Goal: Information Seeking & Learning: Check status

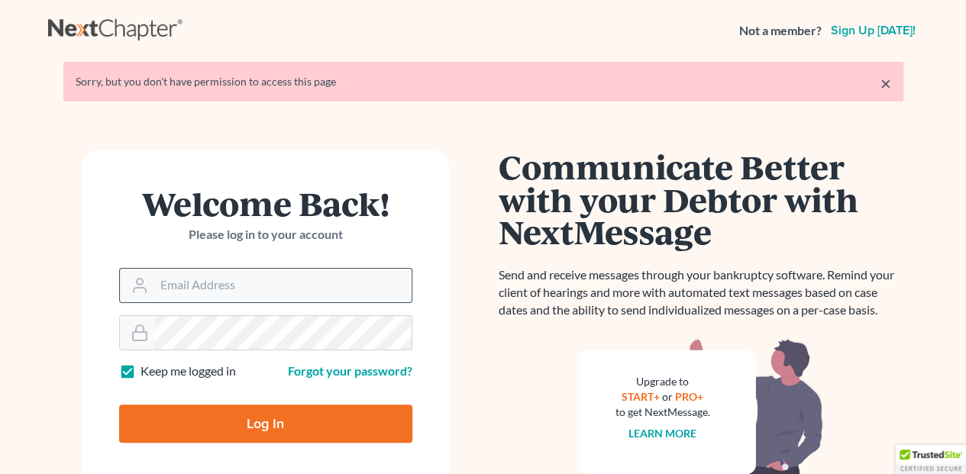
click at [156, 282] on input "Email Address" at bounding box center [282, 286] width 257 height 34
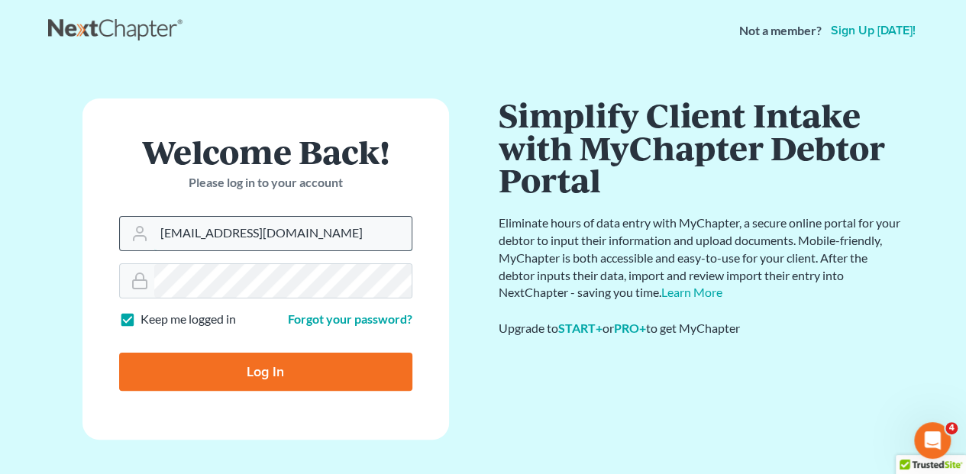
type input "pnocera@lbretta.com"
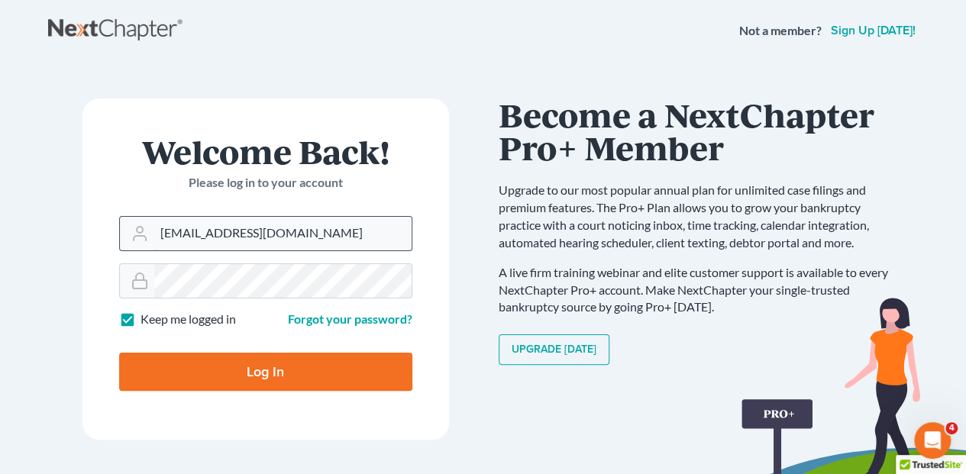
click at [119, 353] on input "Log In" at bounding box center [265, 372] width 293 height 38
type input "Thinking..."
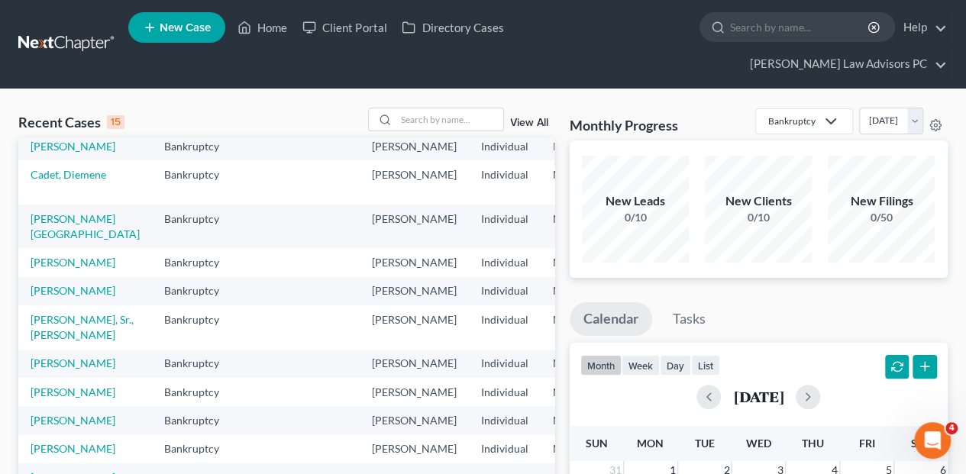
scroll to position [102, 0]
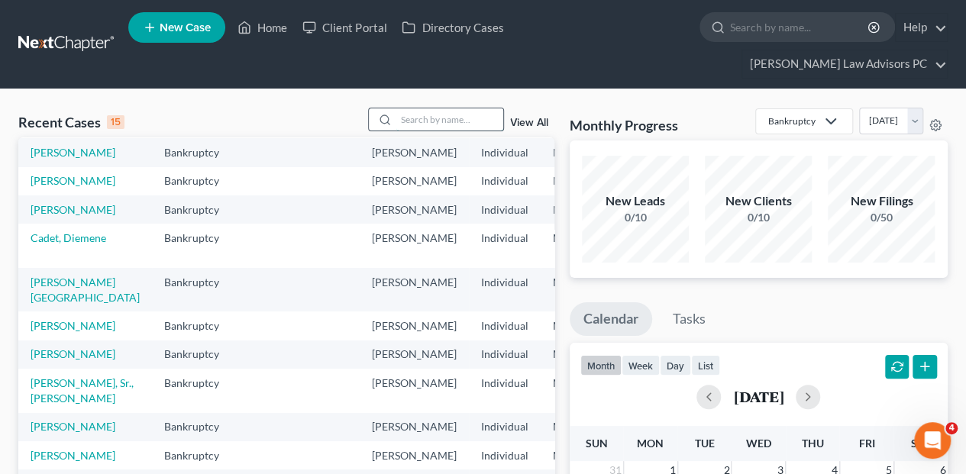
click at [414, 108] on input "search" at bounding box center [449, 119] width 107 height 22
type input "harrington"
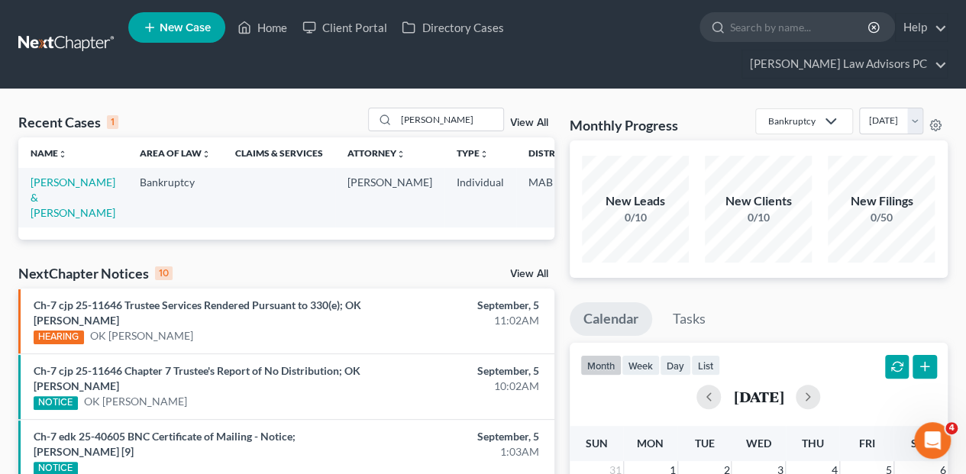
click at [56, 168] on td "[PERSON_NAME] & [PERSON_NAME]" at bounding box center [72, 197] width 109 height 59
click at [63, 176] on link "[PERSON_NAME] & [PERSON_NAME]" at bounding box center [73, 198] width 85 height 44
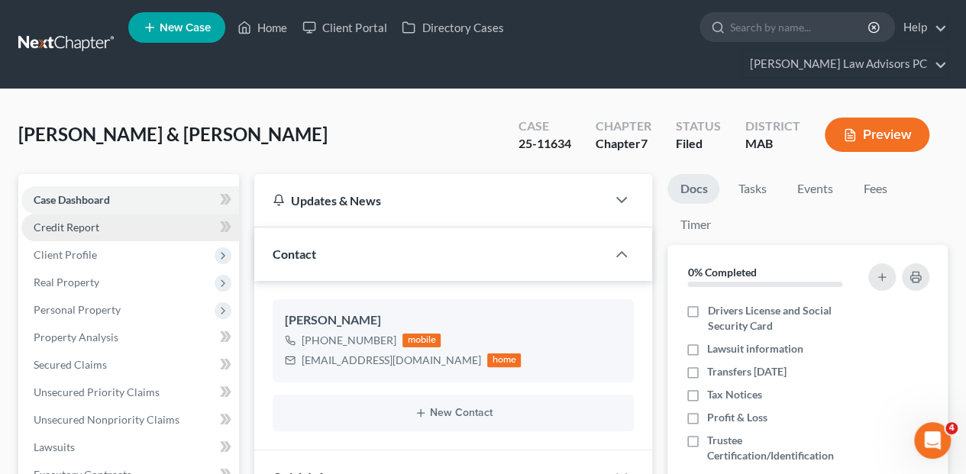
click at [68, 221] on span "Credit Report" at bounding box center [67, 227] width 66 height 13
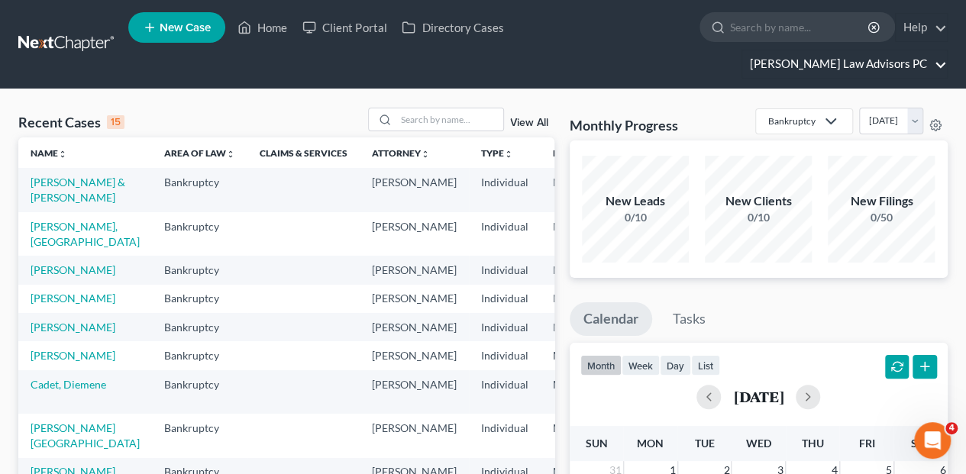
click at [878, 50] on link "[PERSON_NAME] Law Advisors PC" at bounding box center [844, 63] width 205 height 27
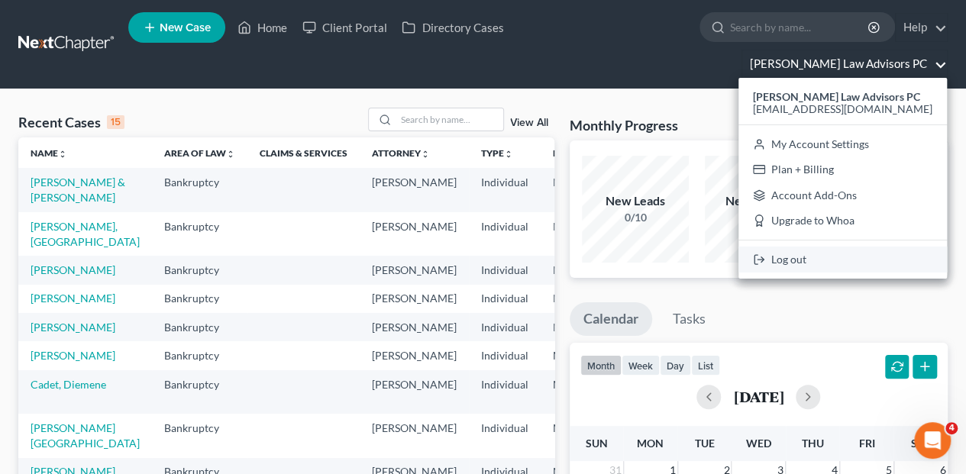
click at [855, 247] on link "Log out" at bounding box center [842, 260] width 208 height 26
